Goal: Information Seeking & Learning: Learn about a topic

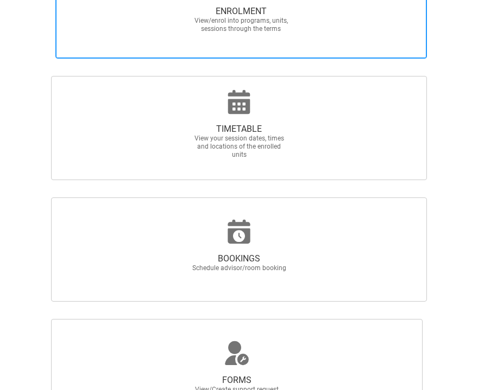
scroll to position [356, 0]
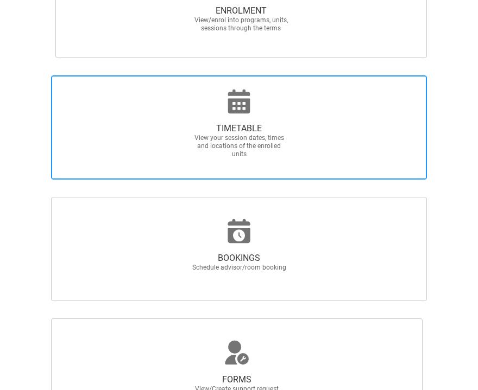
click at [246, 150] on span "View your session dates, times and locations of the enrolled units" at bounding box center [239, 146] width 96 height 24
click at [4, 75] on input "TIMETABLE View your session dates, times and locations of the enrolled units" at bounding box center [4, 75] width 1 height 1
radio input "true"
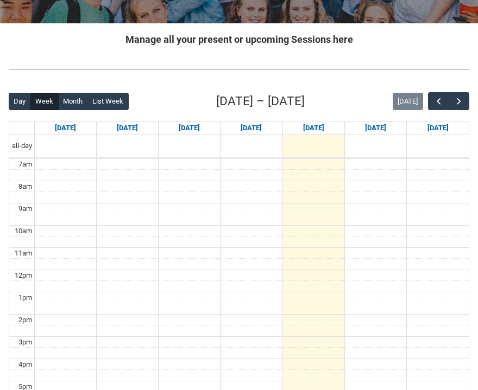
scroll to position [200, 0]
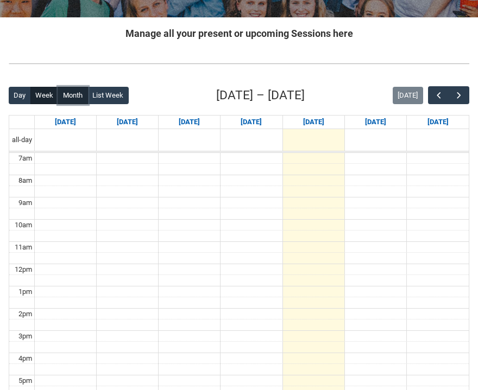
click at [72, 95] on button "Month" at bounding box center [73, 95] width 30 height 17
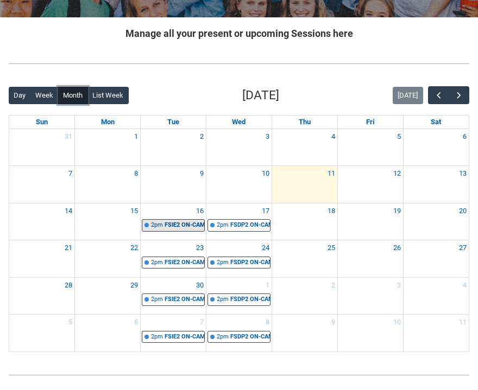
click at [176, 225] on div "FSIE2 ON-CAMPUS History of Fashion Systems STAGE 2 | [GEOGRAPHIC_DATA] ([PERSON…" at bounding box center [184, 225] width 40 height 9
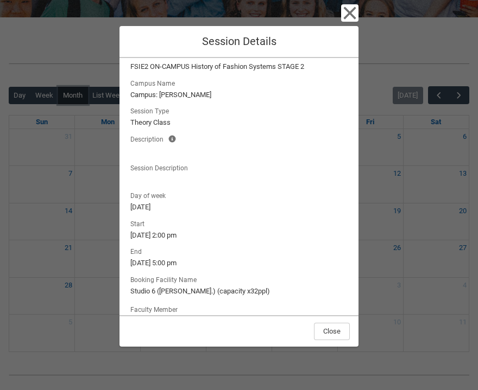
scroll to position [21, 0]
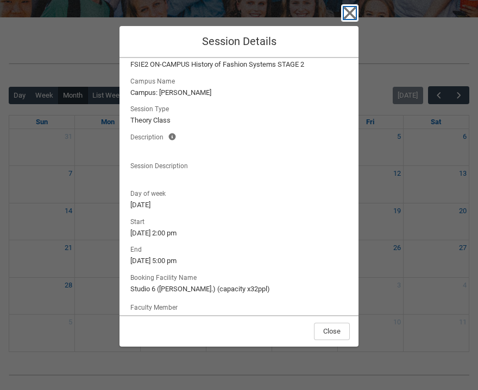
click at [350, 11] on icon "button" at bounding box center [349, 12] width 17 height 17
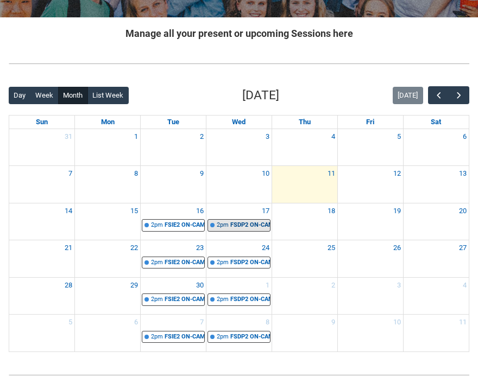
click at [237, 228] on div "FSDP2 ON-CAMPUS Fashion Design: Reinvention STAGE 2 GROUP 1 | [GEOGRAPHIC_DATA]…" at bounding box center [250, 225] width 40 height 9
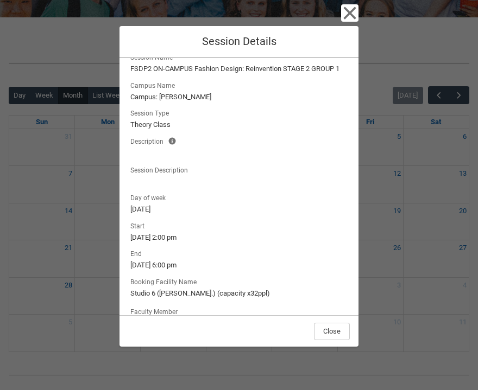
scroll to position [0, 0]
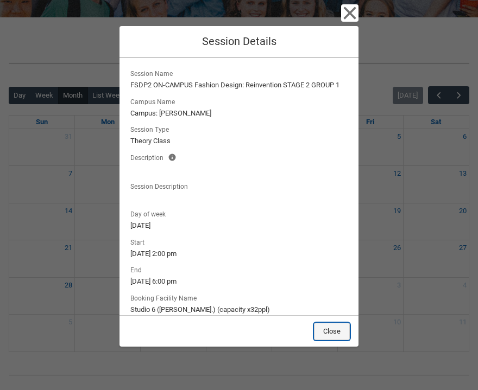
click at [328, 328] on button "Close" at bounding box center [332, 331] width 36 height 17
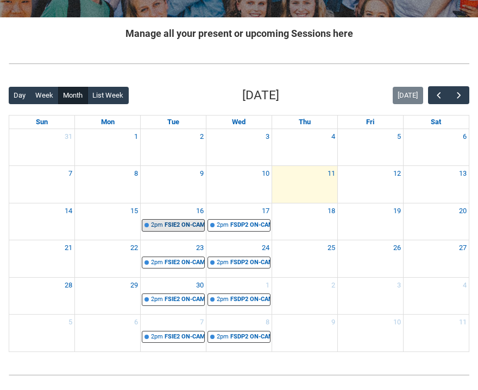
click at [174, 226] on div "FSIE2 ON-CAMPUS History of Fashion Systems STAGE 2 | [GEOGRAPHIC_DATA] ([PERSON…" at bounding box center [184, 225] width 40 height 9
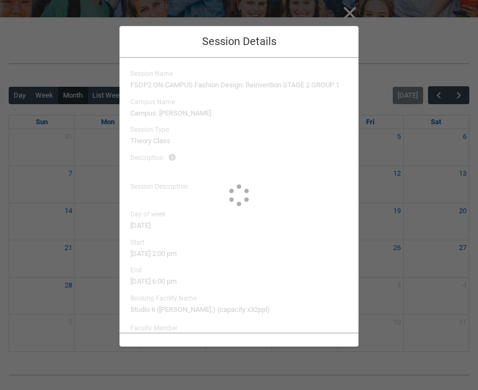
type input "[PERSON_NAME]"
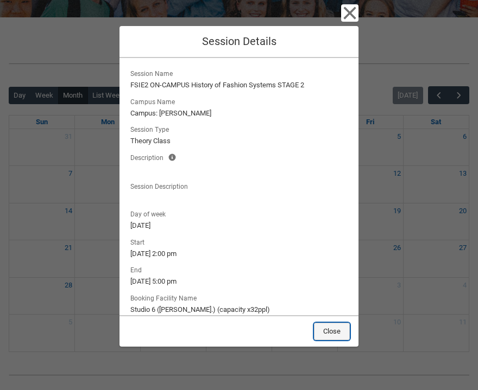
click at [321, 334] on button "Close" at bounding box center [332, 331] width 36 height 17
